Goal: Transaction & Acquisition: Subscribe to service/newsletter

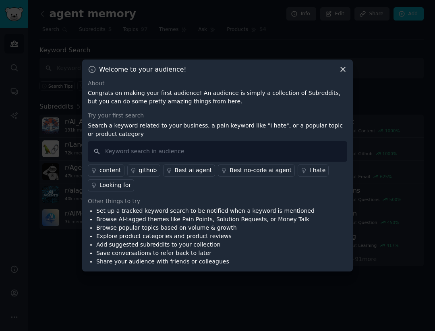
click at [344, 70] on icon at bounding box center [343, 69] width 8 height 8
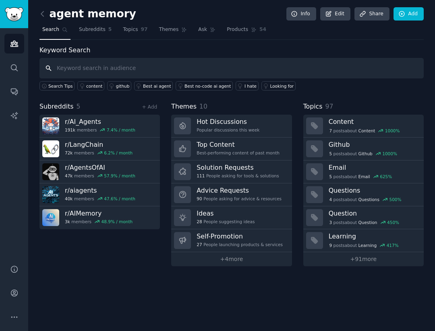
click at [124, 66] on input "text" at bounding box center [231, 68] width 384 height 21
type input "m"
type input "agent memory feature requests"
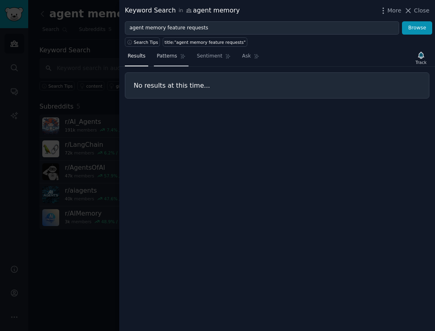
click at [168, 59] on span "Patterns" at bounding box center [167, 56] width 20 height 7
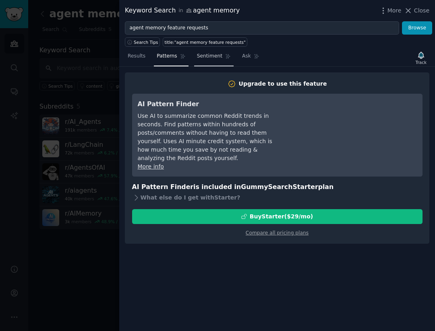
click at [201, 64] on link "Sentiment" at bounding box center [213, 58] width 39 height 17
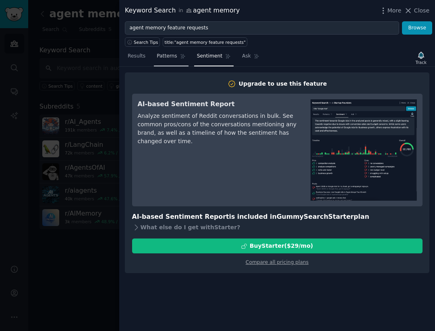
click at [174, 61] on link "Patterns" at bounding box center [171, 58] width 34 height 17
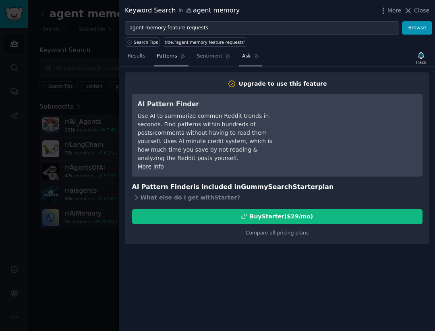
click at [242, 59] on span "Ask" at bounding box center [246, 56] width 9 height 7
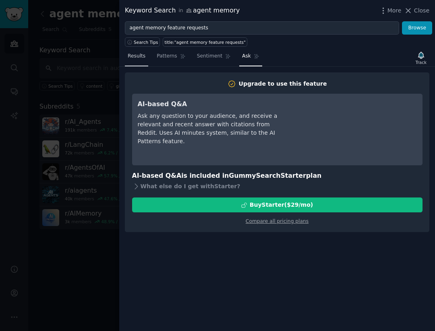
click at [141, 59] on span "Results" at bounding box center [137, 56] width 18 height 7
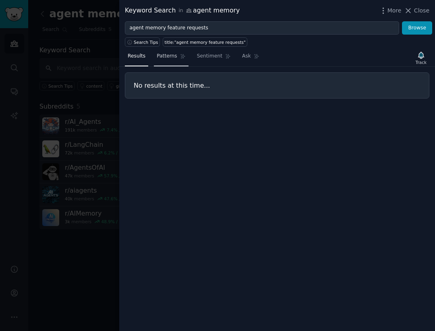
click at [171, 60] on span "Patterns" at bounding box center [167, 56] width 20 height 7
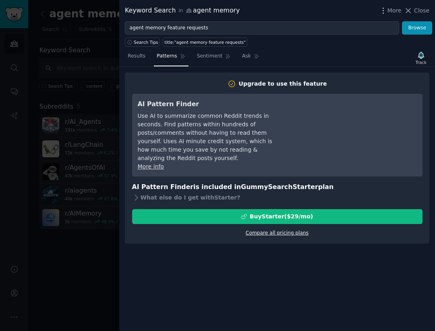
click at [277, 230] on link "Compare all pricing plans" at bounding box center [277, 233] width 63 height 6
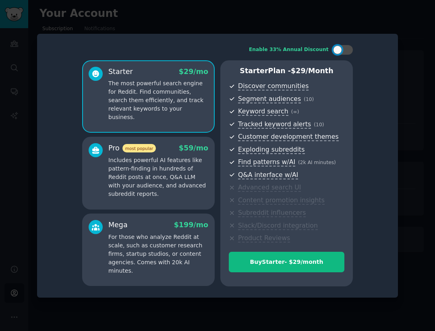
click at [277, 222] on span "Slack/Discord integration" at bounding box center [278, 226] width 80 height 8
click at [342, 50] on div at bounding box center [342, 50] width 20 height 10
checkbox input "false"
click at [412, 145] on div at bounding box center [217, 165] width 435 height 331
